Goal: Find specific page/section: Find specific page/section

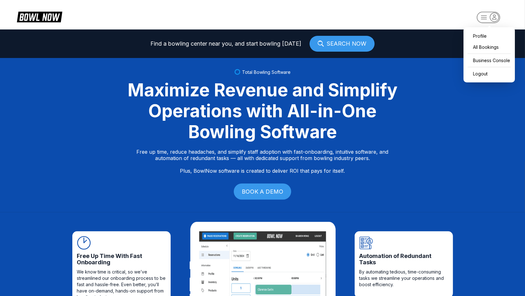
click at [488, 14] on rect "button" at bounding box center [487, 17] width 23 height 11
click at [487, 58] on div "Business Console" at bounding box center [488, 60] width 45 height 11
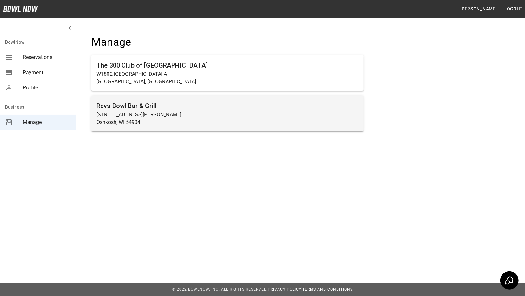
click at [167, 111] on h6 "Revs Bowl Bar & Grill" at bounding box center [227, 106] width 262 height 10
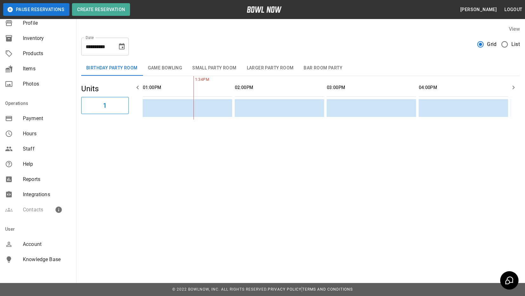
scroll to position [61, 0]
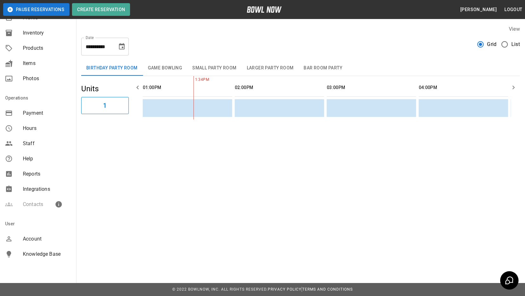
click at [43, 190] on span "Integrations" at bounding box center [47, 189] width 48 height 8
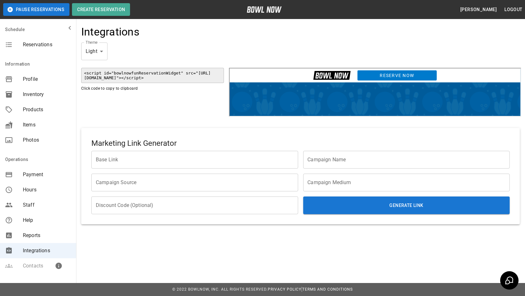
click at [218, 33] on div "Integrations" at bounding box center [300, 33] width 438 height 17
